Goal: Check status

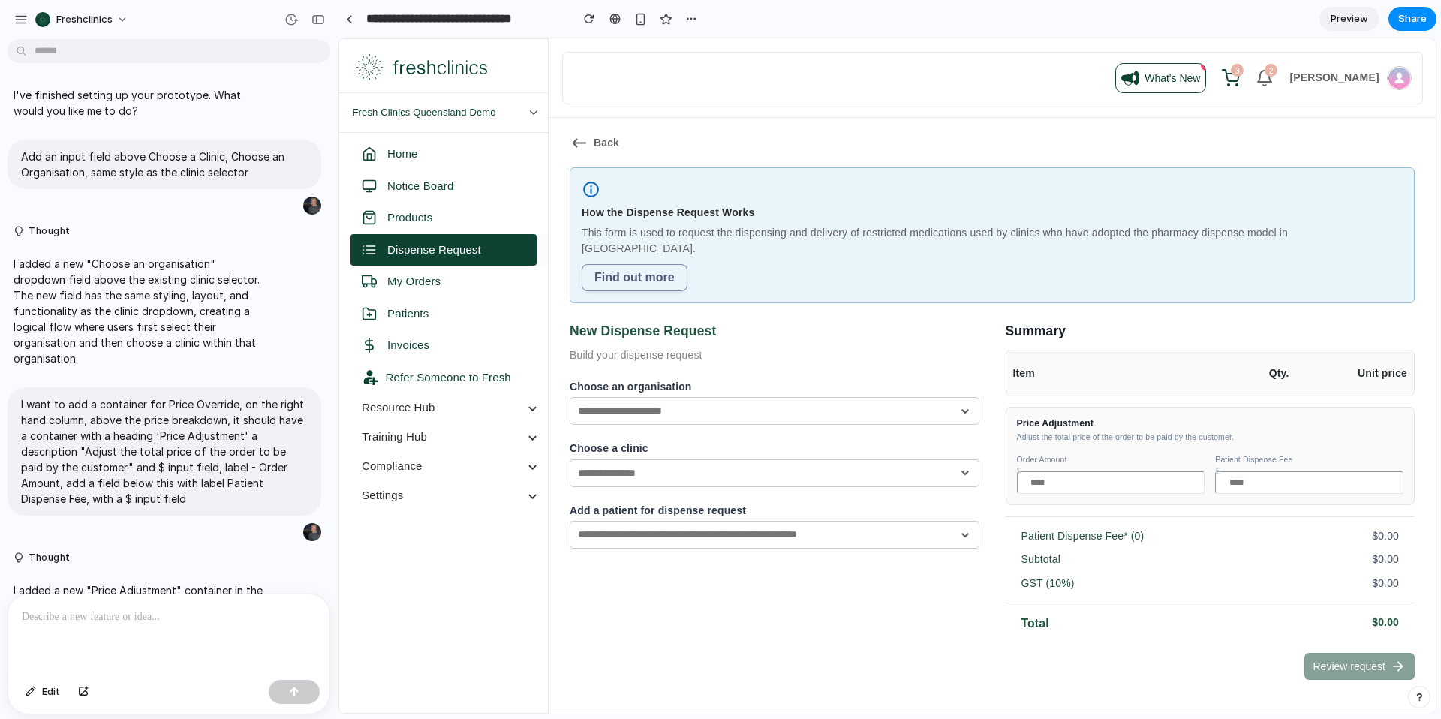
scroll to position [1196, 0]
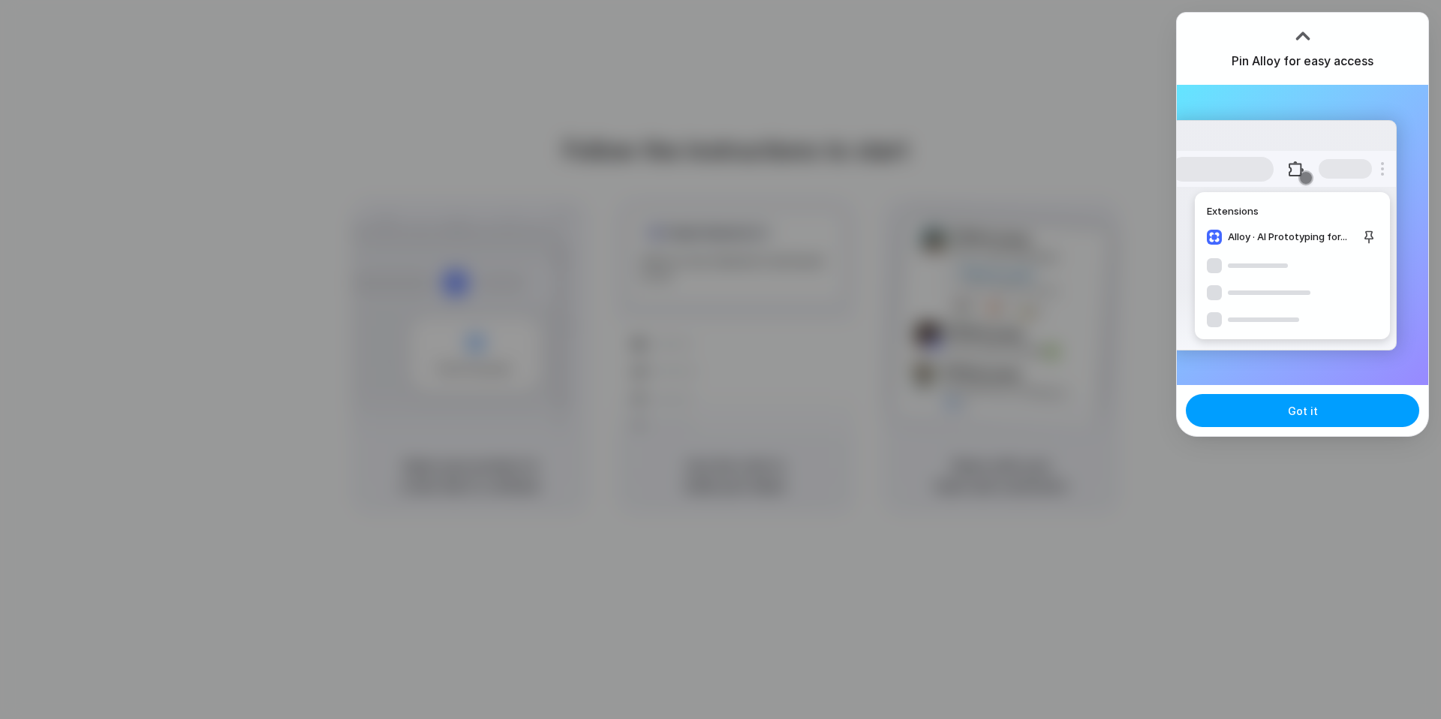
click at [1259, 417] on button "Got it" at bounding box center [1302, 410] width 233 height 33
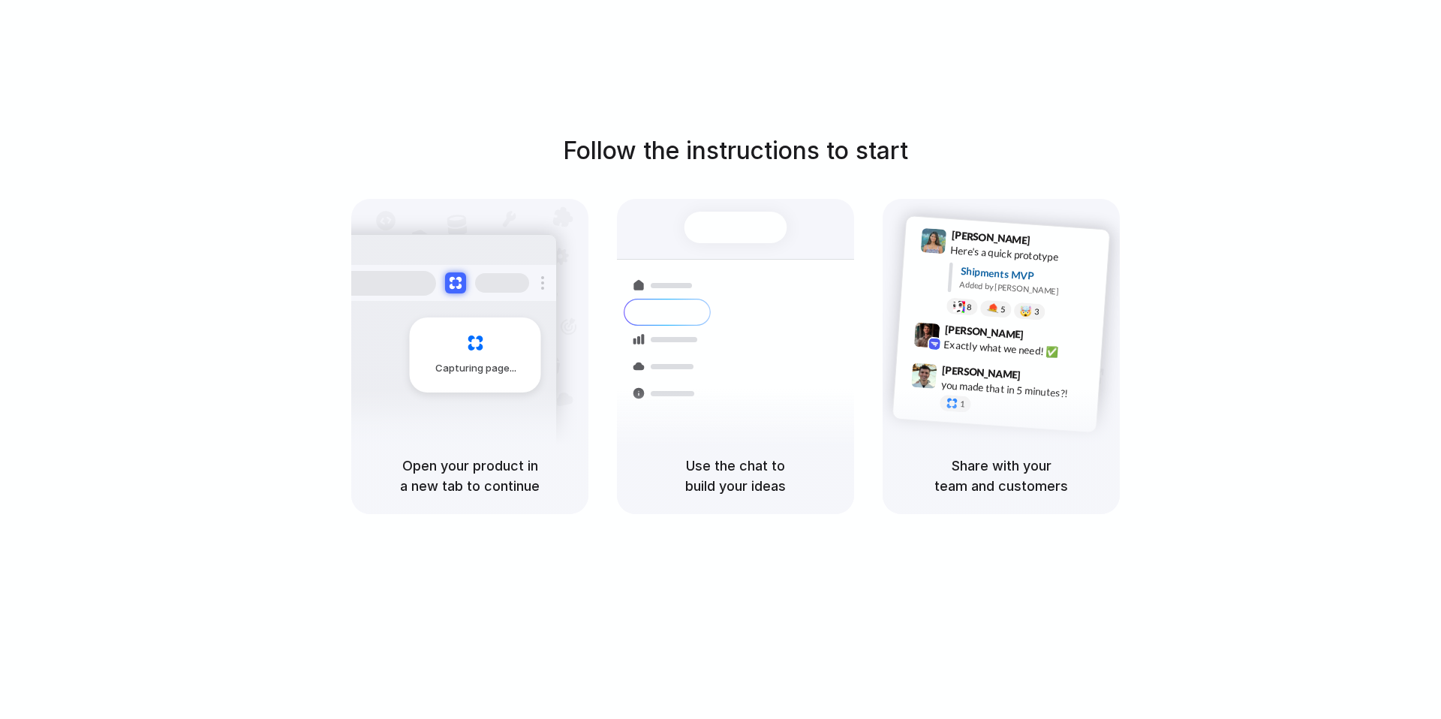
click at [676, 422] on div "Shipments" at bounding box center [656, 365] width 110 height 210
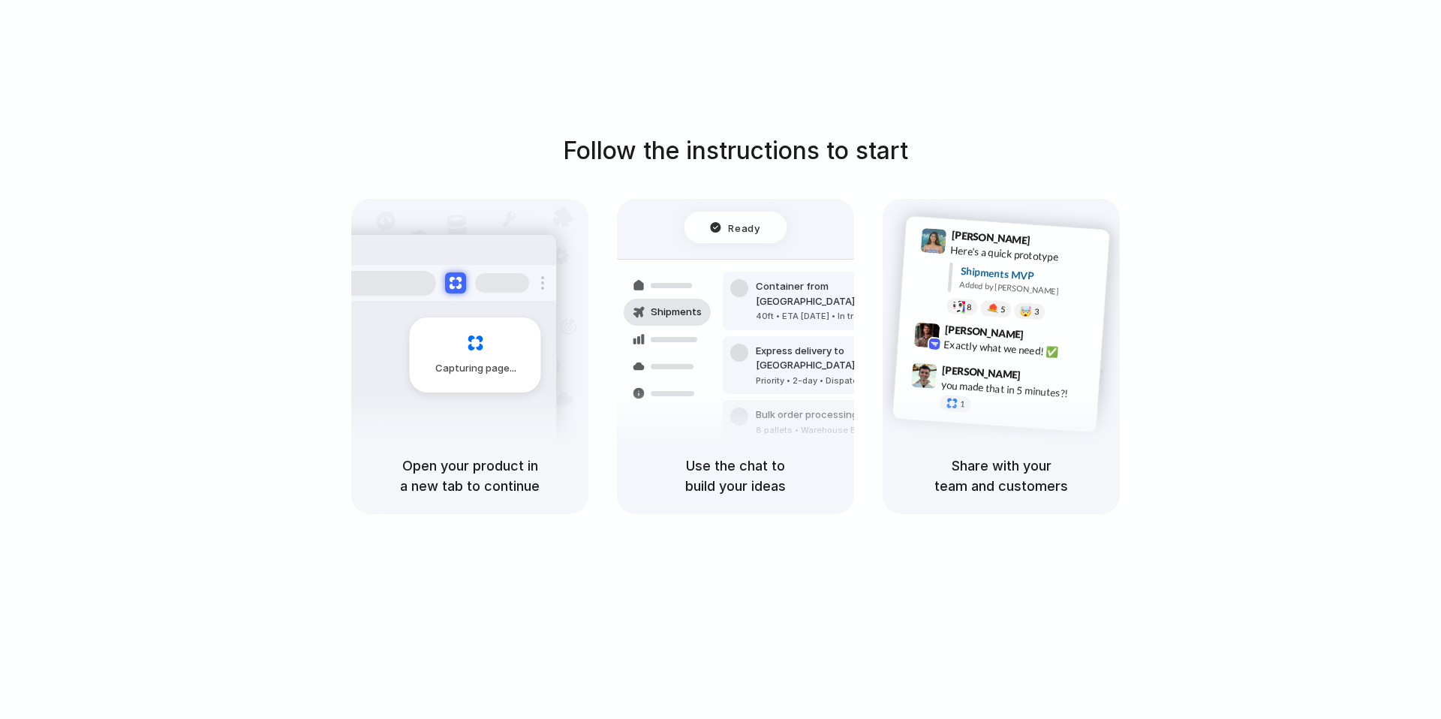
click at [1253, 217] on div "Follow the instructions to start Capturing page Open your product in a new tab …" at bounding box center [735, 323] width 1441 height 381
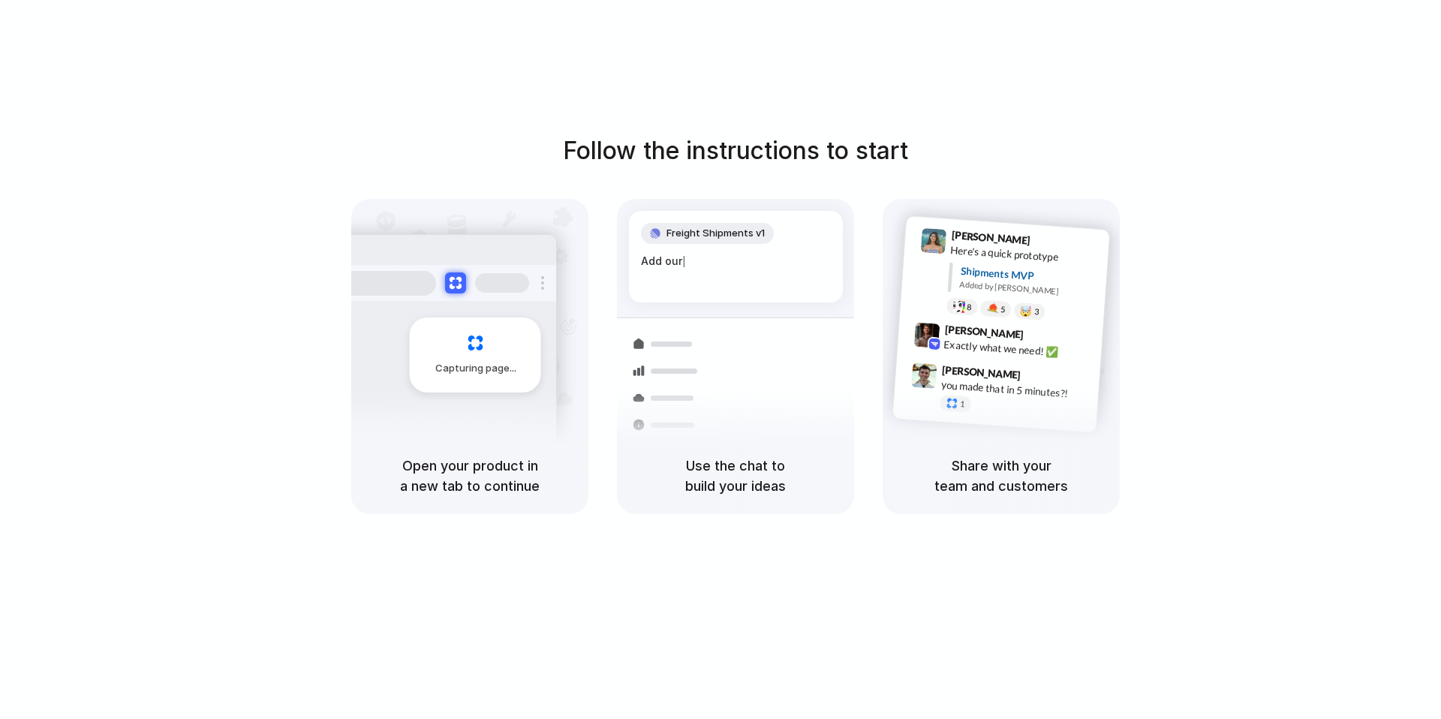
click at [756, 378] on div "Container from [GEOGRAPHIC_DATA] 40ft • ETA [DATE] • In transit" at bounding box center [824, 367] width 203 height 59
